Goal: Check status: Check status

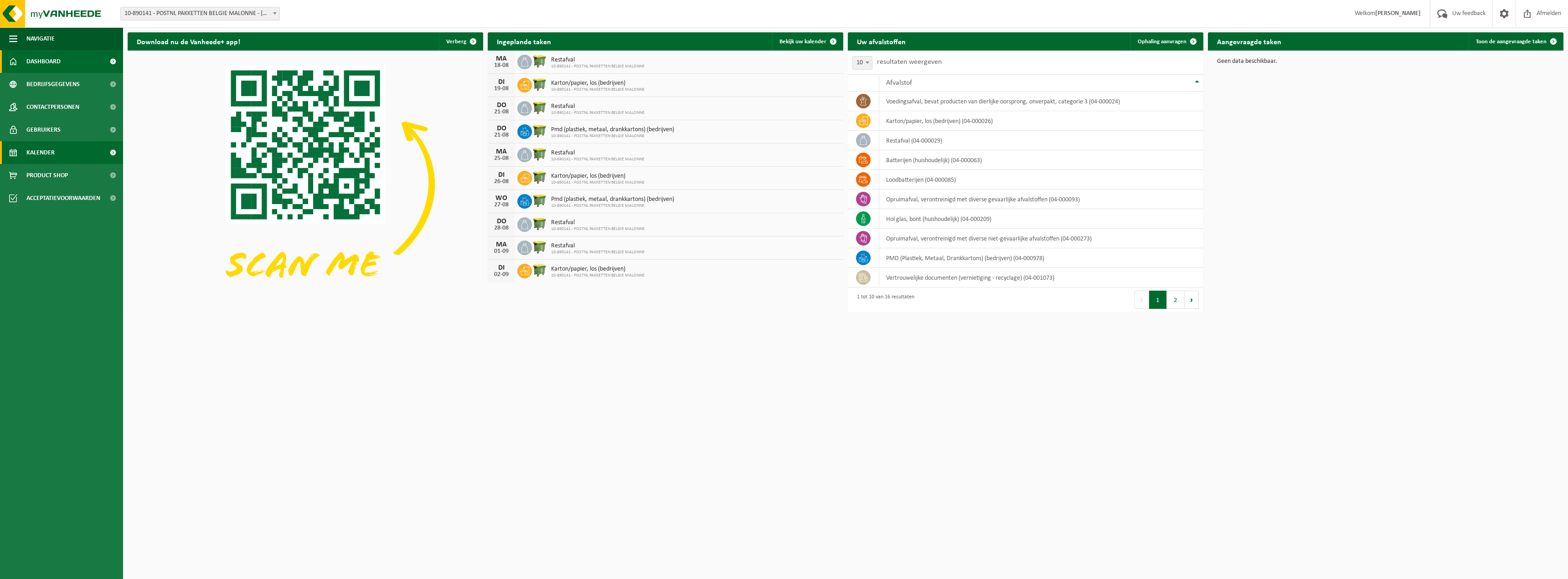
click at [54, 156] on span "Kalender" at bounding box center [40, 152] width 28 height 23
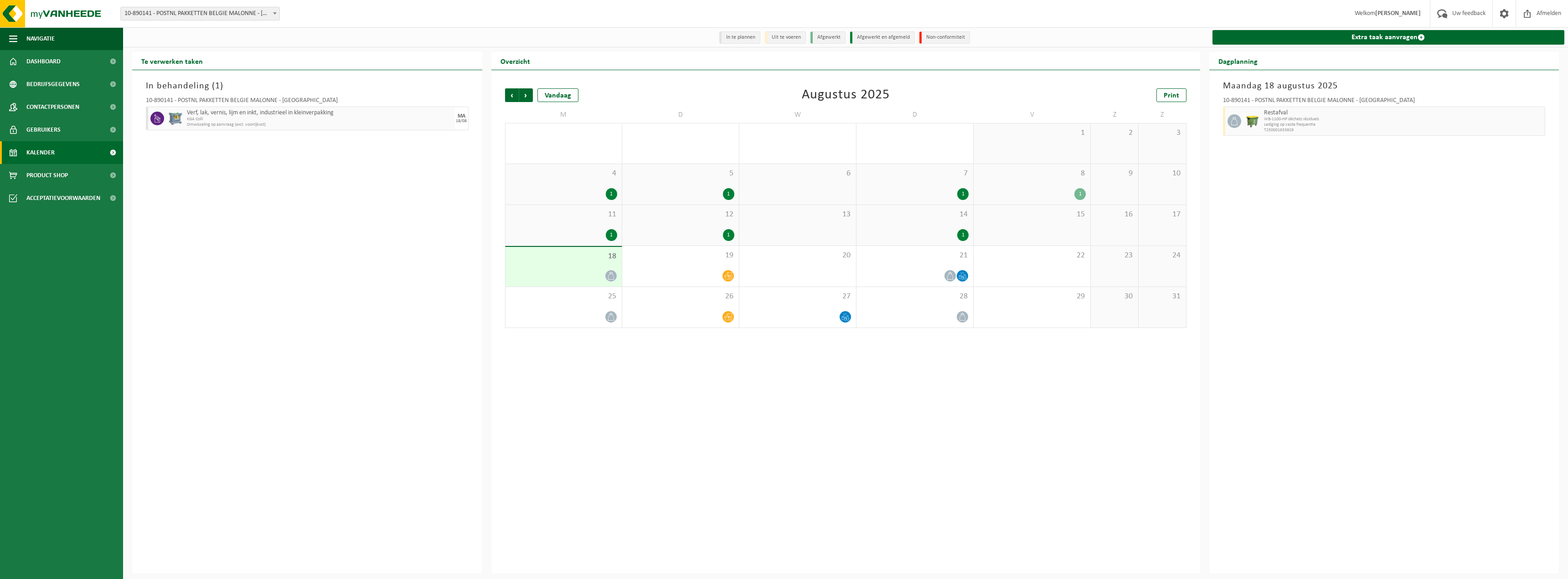
click at [611, 279] on icon at bounding box center [611, 276] width 8 height 8
click at [536, 268] on div "18" at bounding box center [563, 266] width 116 height 40
